Goal: Task Accomplishment & Management: Manage account settings

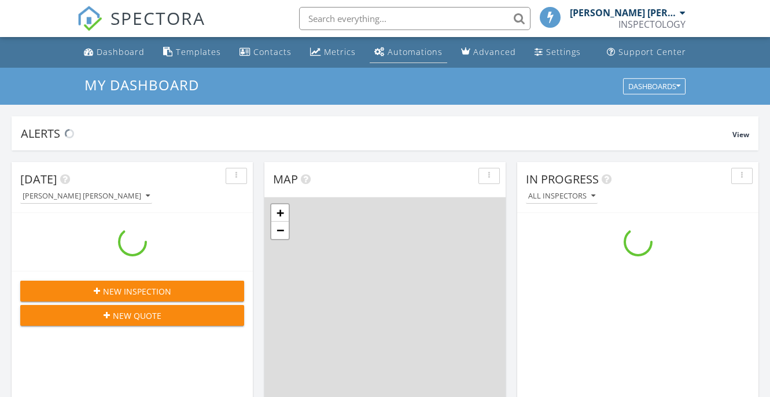
scroll to position [1053, 771]
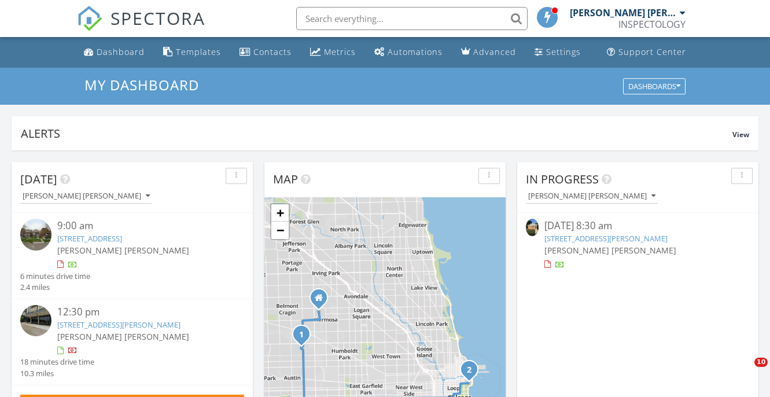
click at [655, 17] on div "[PERSON_NAME] [PERSON_NAME]" at bounding box center [623, 13] width 107 height 12
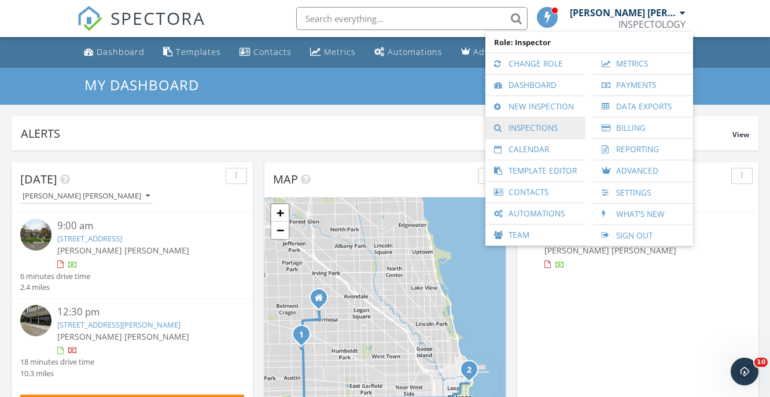
click at [544, 135] on link "Inspections" at bounding box center [535, 127] width 89 height 21
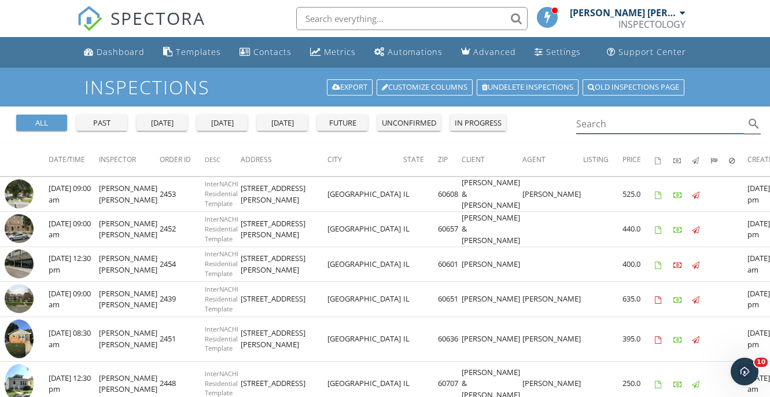
click at [621, 131] on input "Search" at bounding box center [660, 124] width 169 height 19
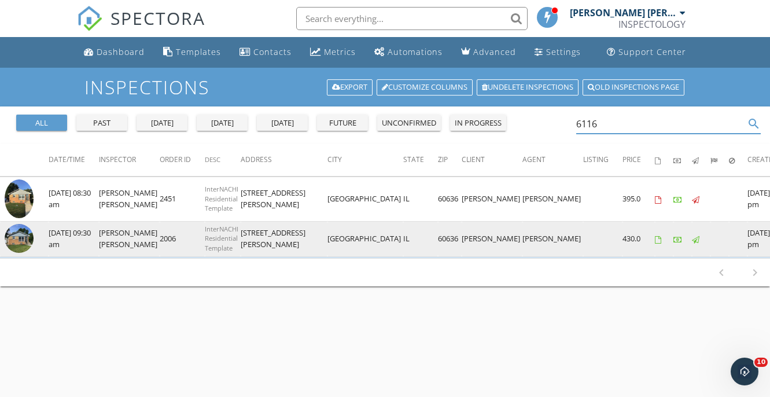
type input "6116"
click at [12, 233] on img at bounding box center [19, 238] width 29 height 29
click at [25, 238] on img at bounding box center [19, 238] width 29 height 29
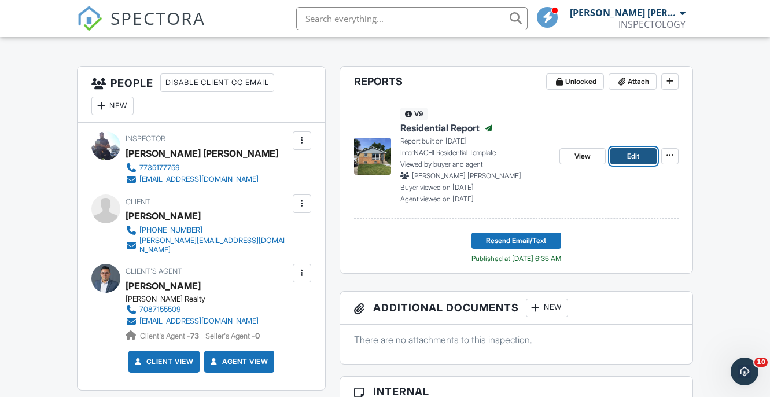
click at [636, 156] on span "Edit" at bounding box center [633, 156] width 12 height 12
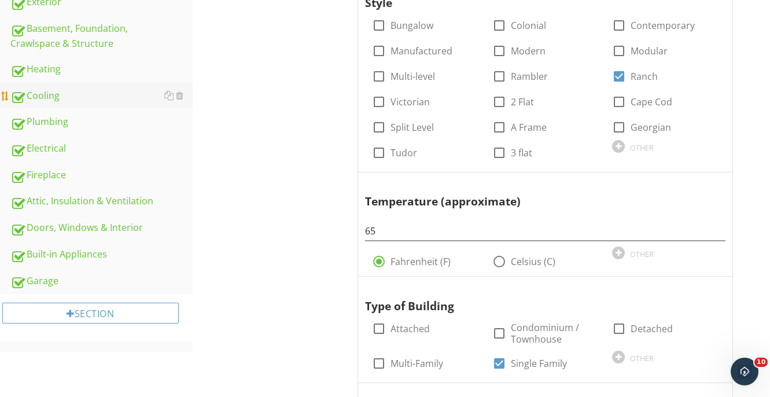
scroll to position [417, 0]
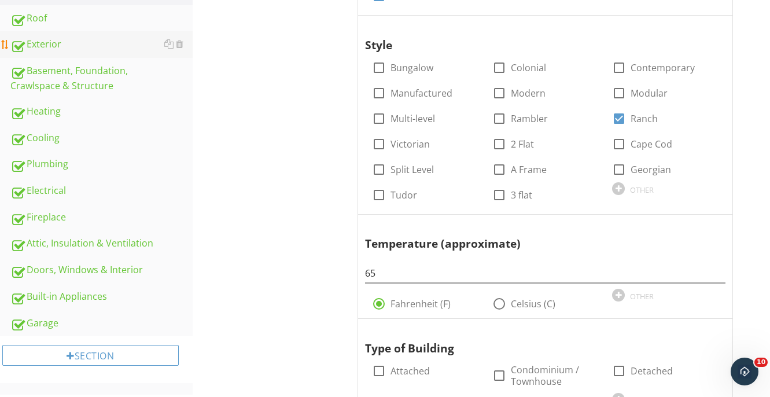
click at [61, 49] on div "Exterior" at bounding box center [101, 44] width 182 height 15
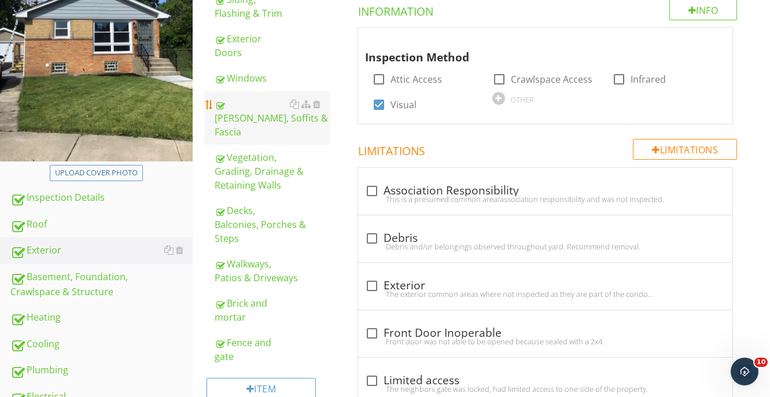
scroll to position [211, 0]
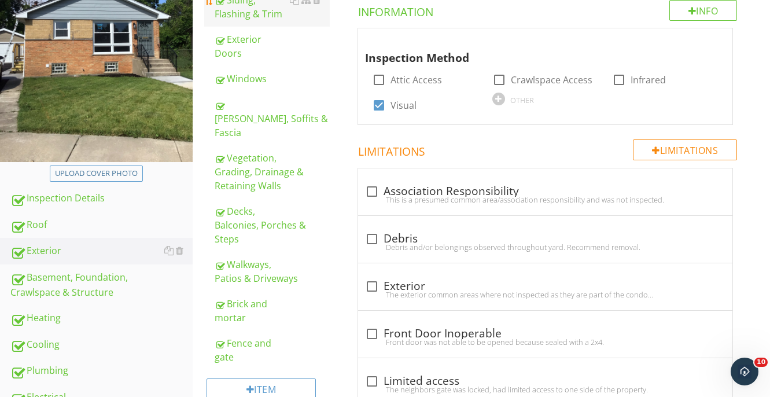
click at [252, 9] on div "Siding, Flashing & Trim" at bounding box center [273, 7] width 116 height 28
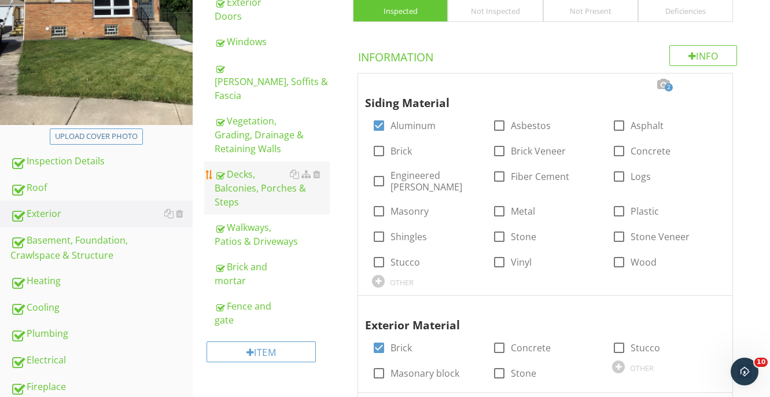
scroll to position [237, 0]
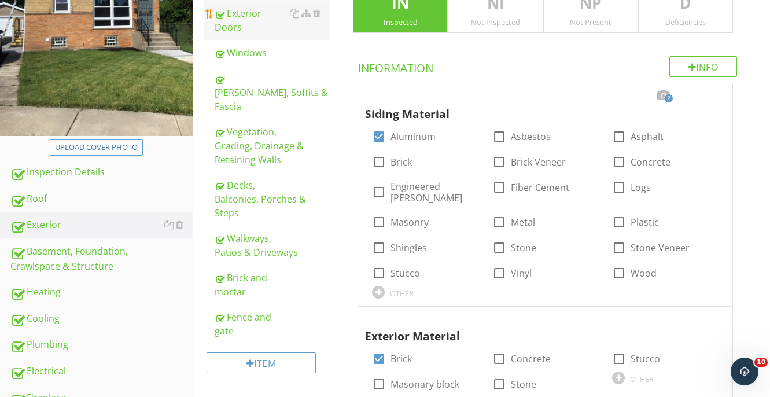
click at [250, 23] on link "Exterior Doors" at bounding box center [273, 20] width 116 height 39
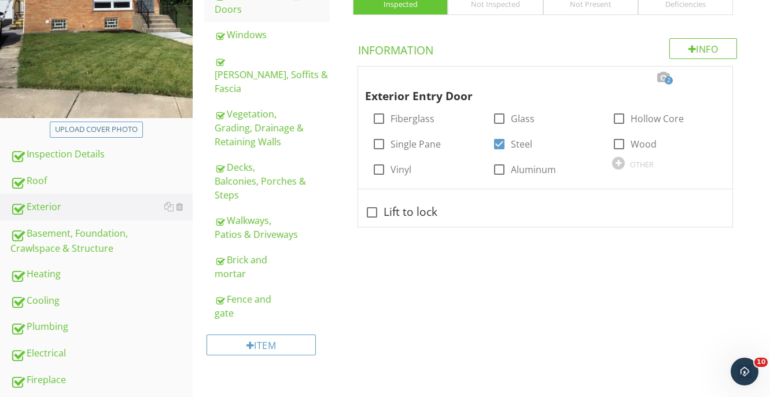
scroll to position [256, 0]
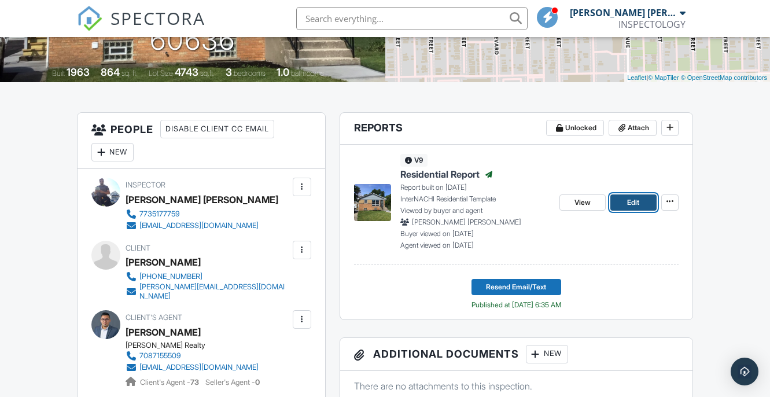
click at [624, 198] on link "Edit" at bounding box center [633, 202] width 46 height 16
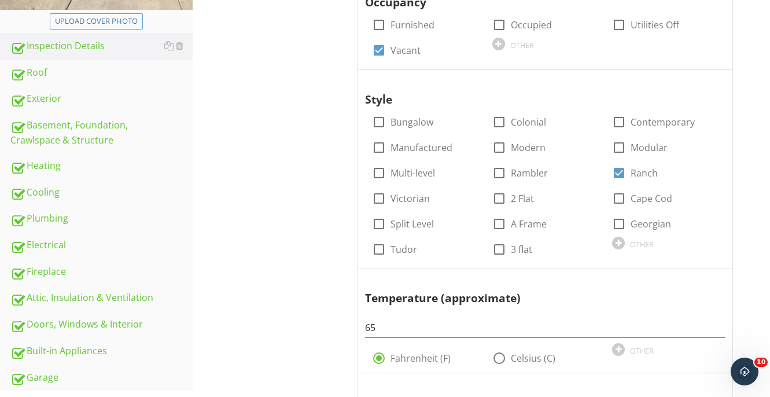
scroll to position [370, 0]
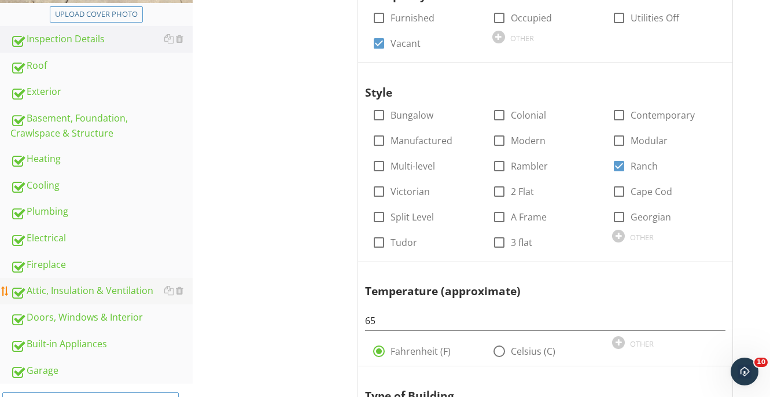
click at [74, 299] on link "Attic, Insulation & Ventilation" at bounding box center [101, 291] width 182 height 27
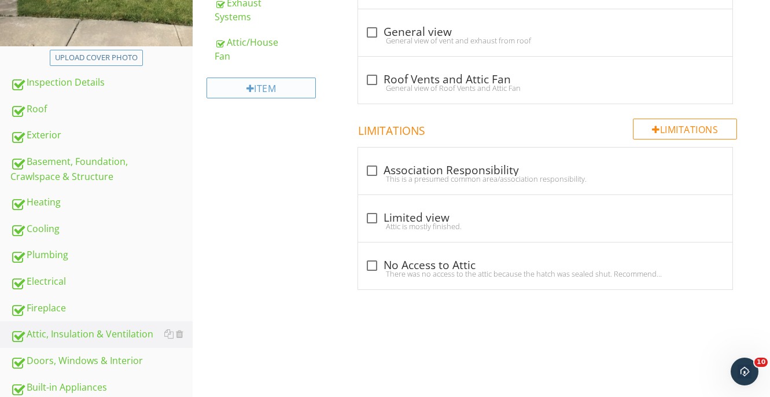
scroll to position [316, 0]
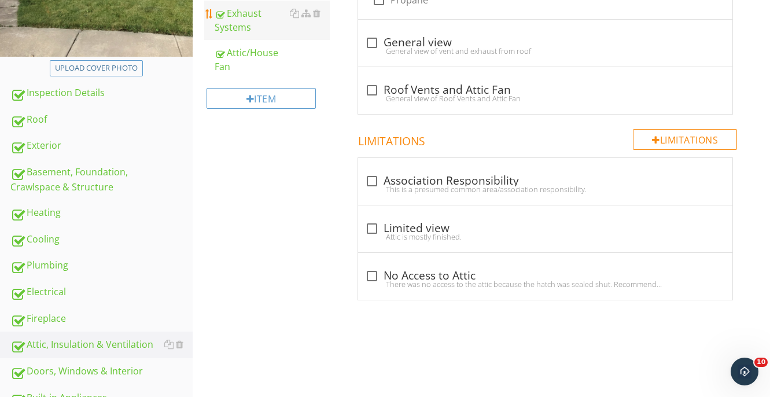
click at [255, 28] on div "Exhaust Systems" at bounding box center [273, 20] width 116 height 28
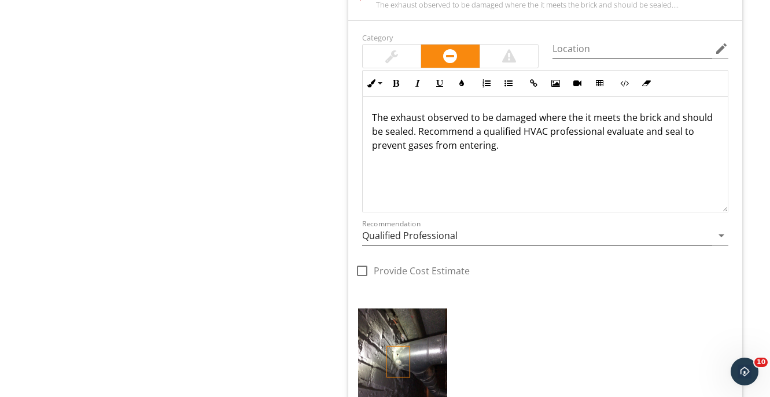
scroll to position [1735, 0]
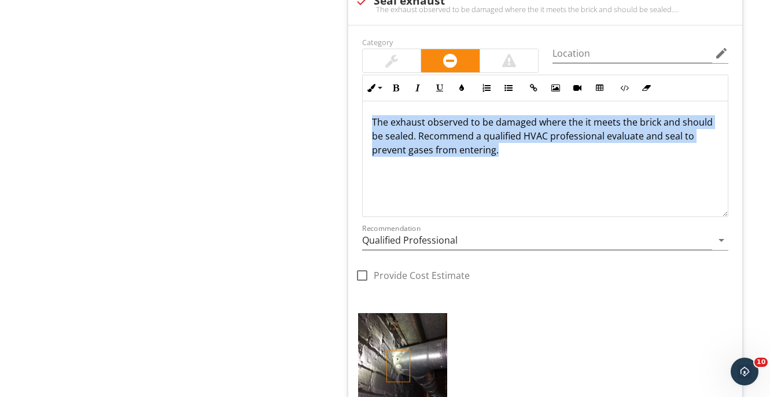
drag, startPoint x: 525, startPoint y: 161, endPoint x: 322, endPoint y: 84, distance: 217.4
copy p "The exhaust observed to be damaged where the it meets the brick and should be s…"
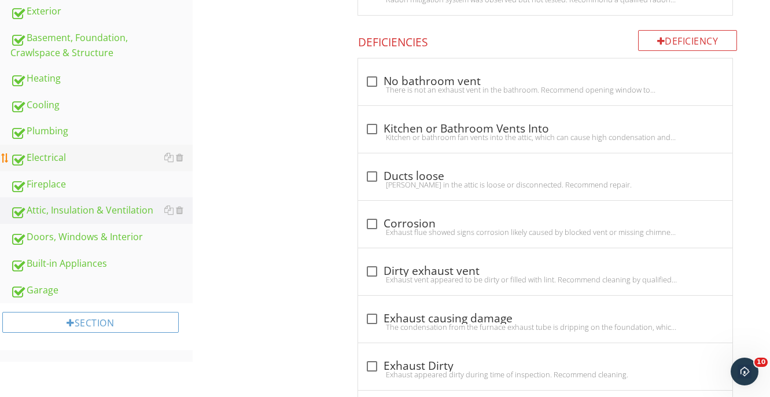
scroll to position [469, 0]
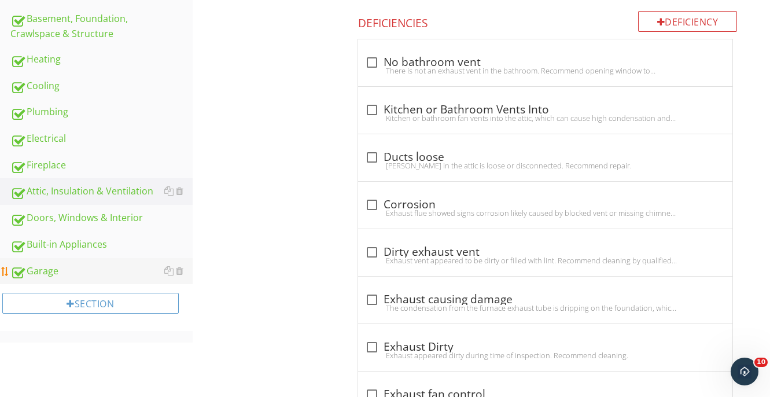
click at [39, 275] on div "Garage" at bounding box center [101, 271] width 182 height 15
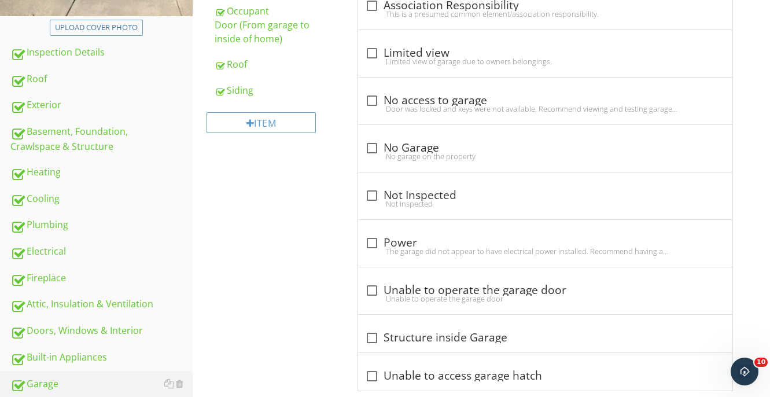
scroll to position [323, 0]
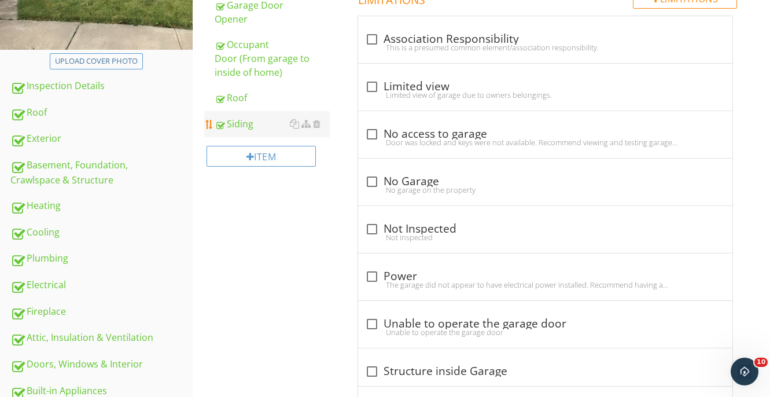
click at [244, 134] on link "Siding" at bounding box center [273, 123] width 116 height 25
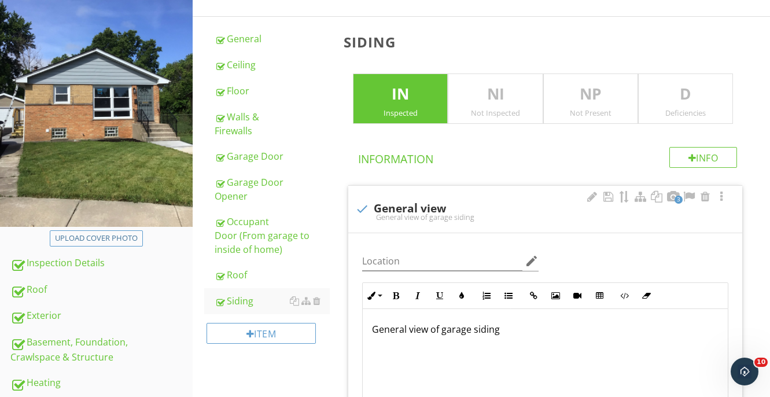
scroll to position [126, 0]
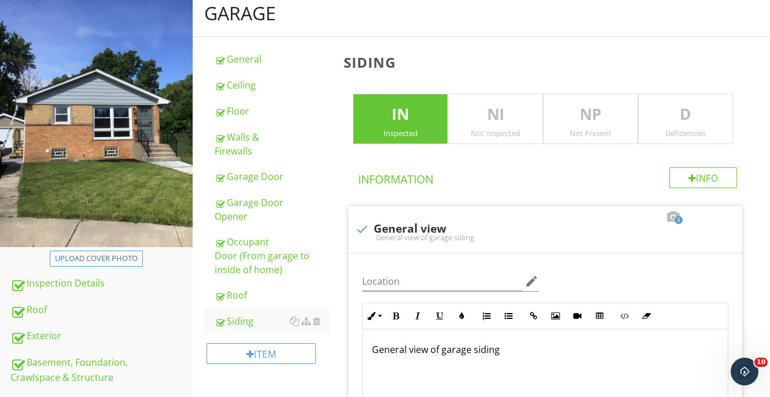
click at [651, 130] on div "Deficiencies" at bounding box center [686, 132] width 94 height 9
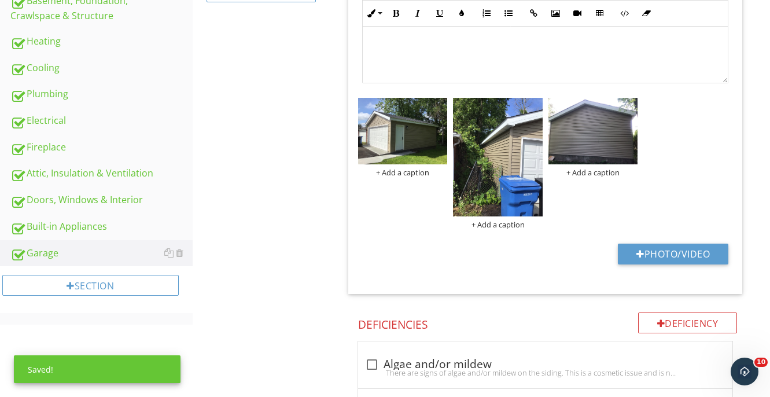
scroll to position [480, 0]
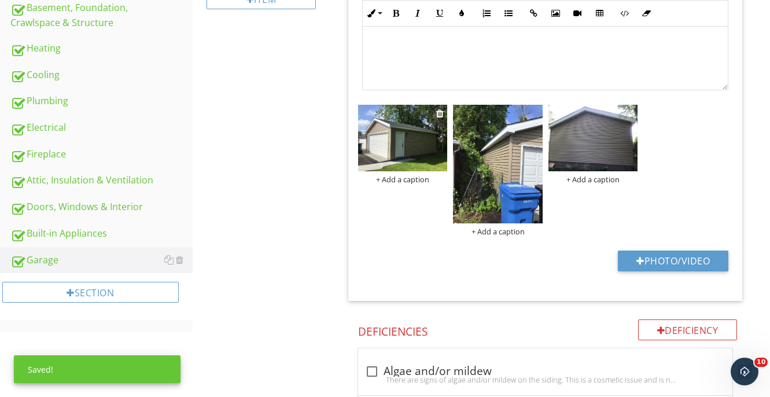
click at [393, 150] on img at bounding box center [402, 138] width 89 height 67
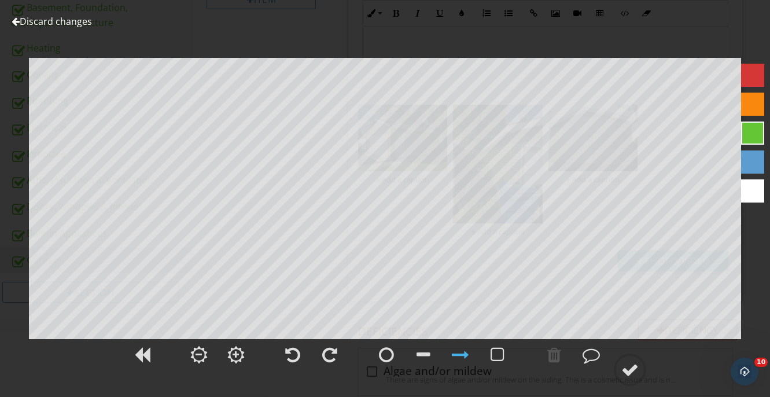
click at [65, 21] on link "Discard changes" at bounding box center [52, 21] width 80 height 13
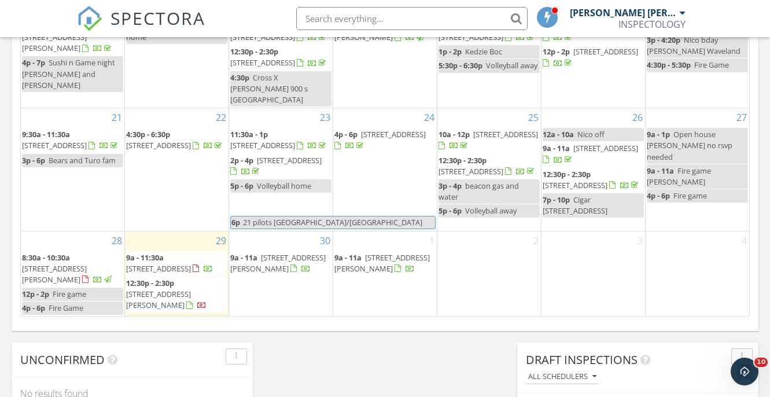
scroll to position [751, 0]
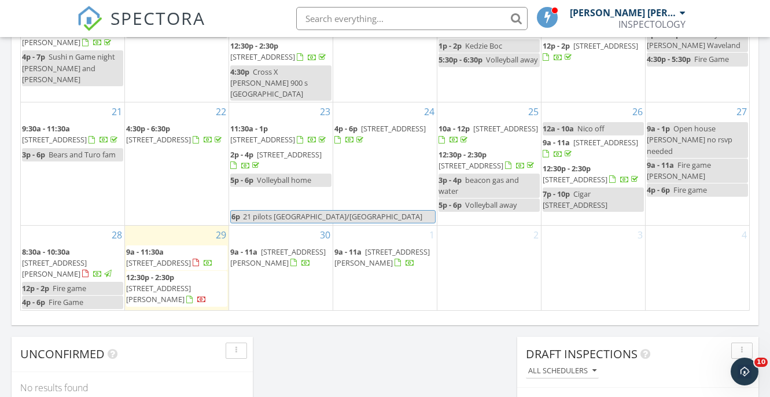
click at [181, 284] on span "400 E Randolph St 3714, Chicago 60601" at bounding box center [158, 293] width 65 height 21
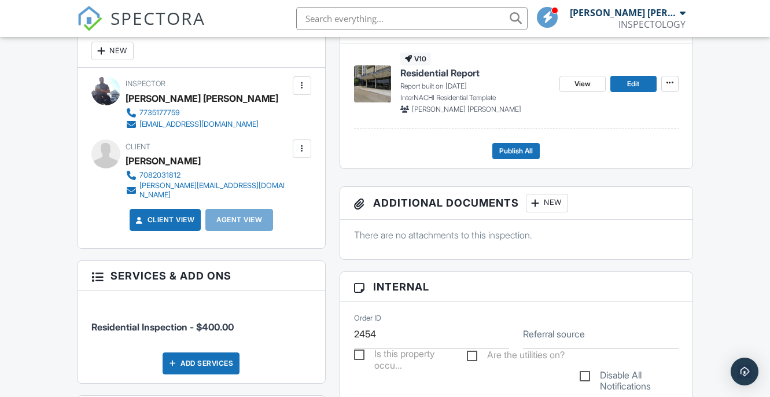
scroll to position [327, 0]
click at [123, 61] on div "New" at bounding box center [112, 51] width 42 height 19
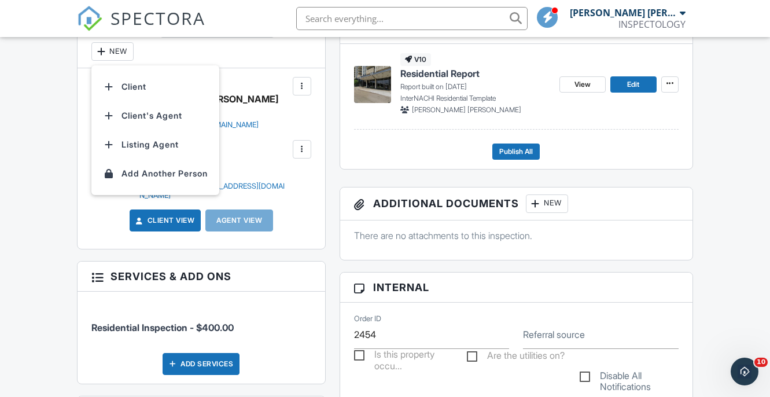
scroll to position [0, 0]
click at [148, 110] on li "Client's Agent" at bounding box center [155, 115] width 114 height 29
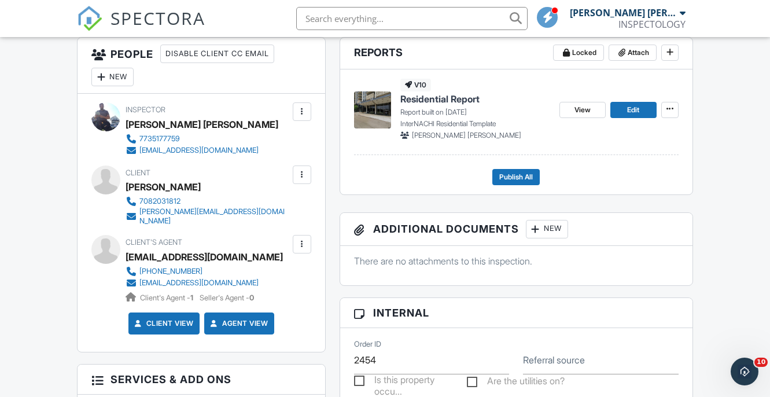
scroll to position [301, 0]
click at [299, 239] on div at bounding box center [302, 245] width 12 height 12
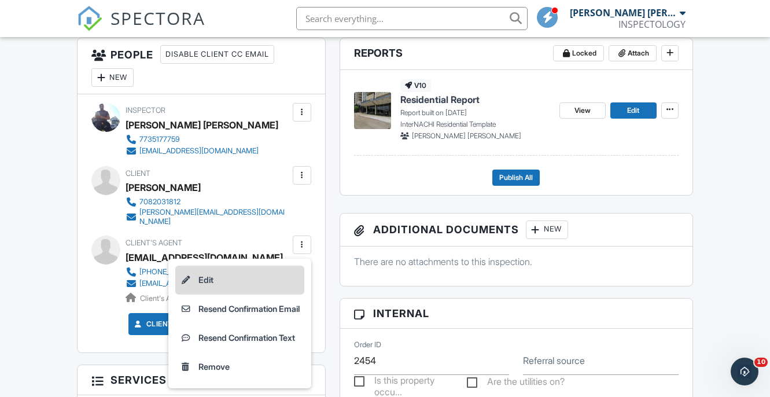
click at [225, 267] on li "Edit" at bounding box center [239, 280] width 129 height 29
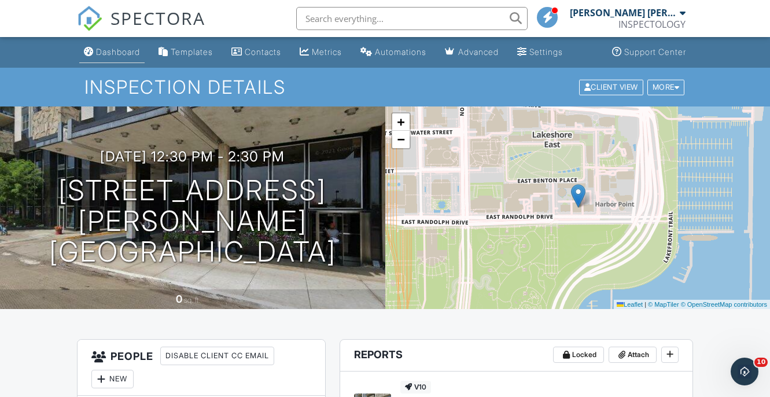
click at [105, 52] on div "Dashboard" at bounding box center [118, 52] width 44 height 10
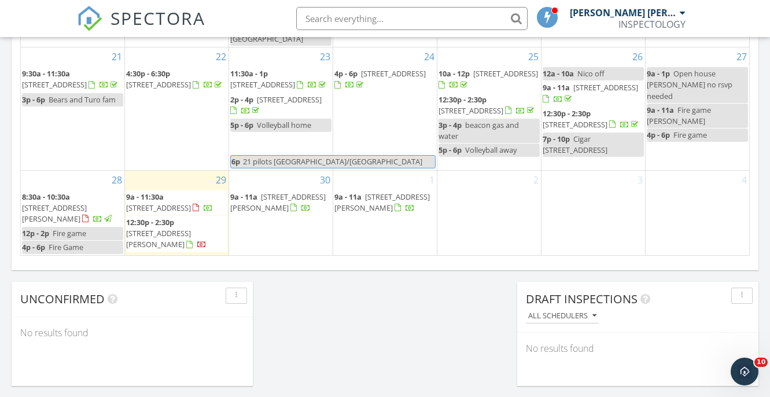
scroll to position [809, 0]
